Goal: Information Seeking & Learning: Learn about a topic

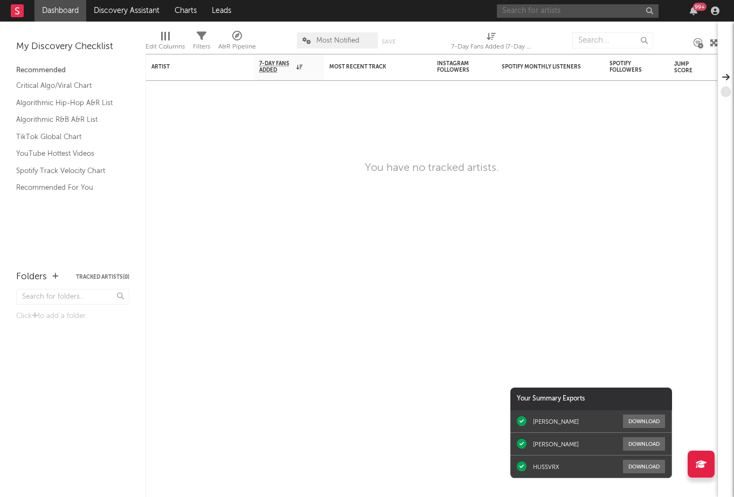
click at [619, 10] on input "text" at bounding box center [578, 10] width 162 height 13
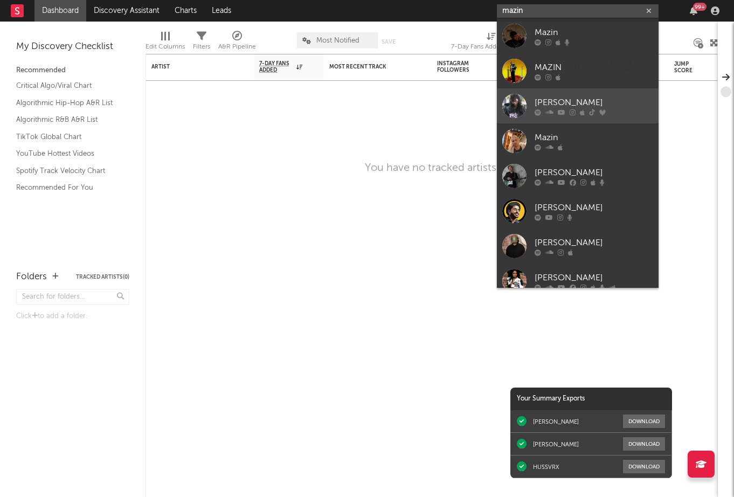
type input "mazin"
click at [589, 105] on div "[PERSON_NAME]" at bounding box center [594, 102] width 119 height 13
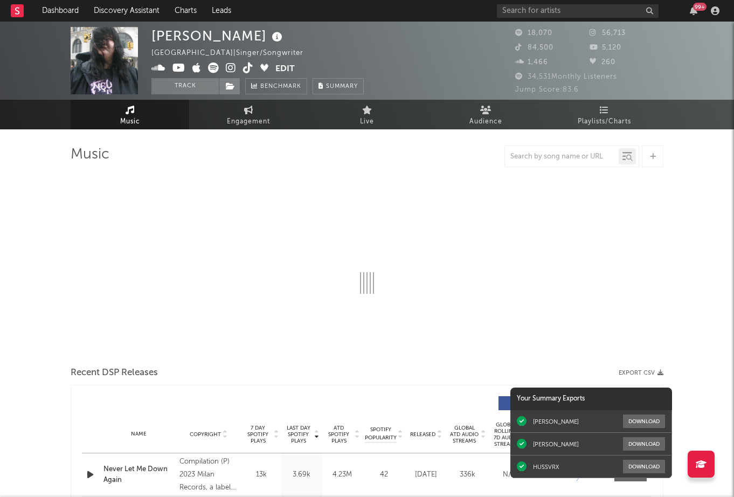
select select "6m"
